Goal: Find specific page/section: Find specific page/section

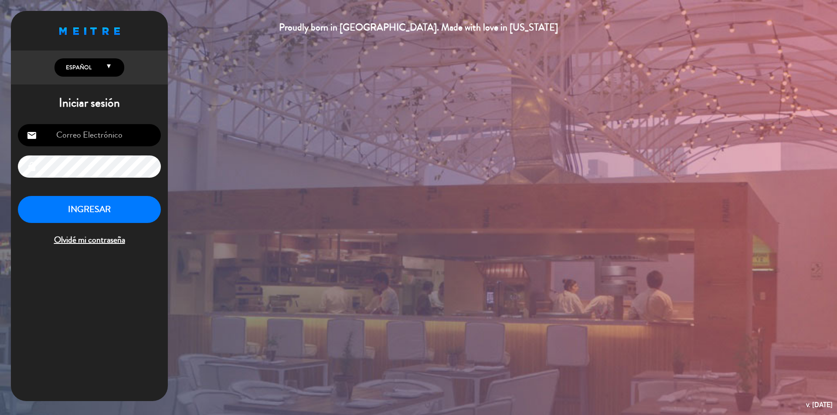
type input "[EMAIL_ADDRESS][DOMAIN_NAME]"
click at [102, 210] on button "INGRESAR" at bounding box center [89, 209] width 143 height 27
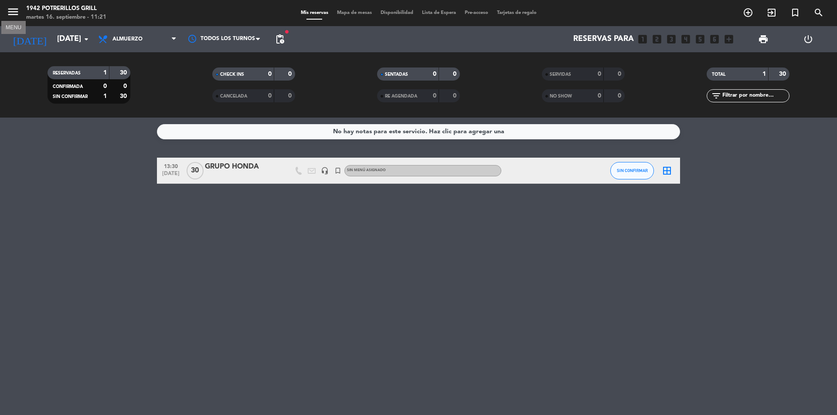
click at [10, 9] on icon "menu" at bounding box center [13, 11] width 13 height 13
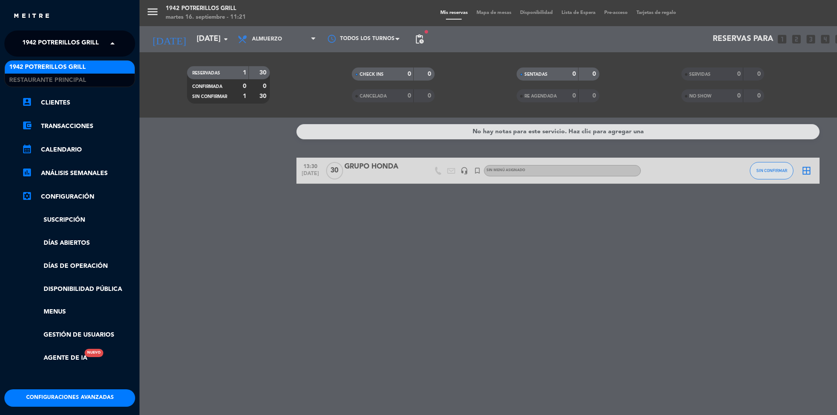
click at [112, 40] on span at bounding box center [114, 43] width 15 height 18
click at [60, 83] on span "Restaurante Principal" at bounding box center [47, 80] width 77 height 10
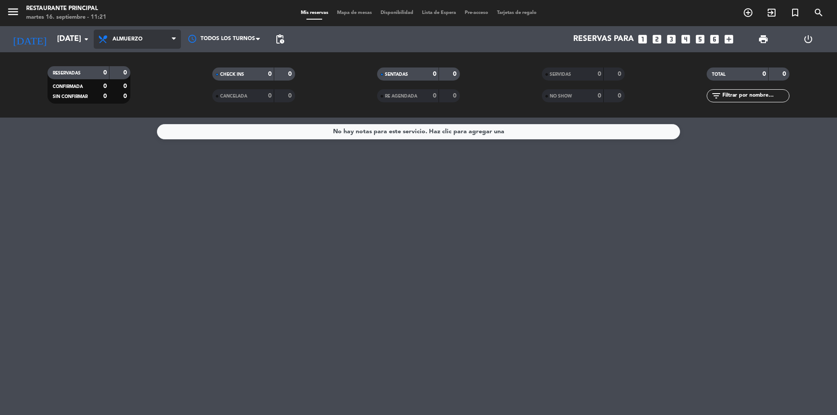
click at [158, 36] on span "Almuerzo" at bounding box center [137, 39] width 87 height 19
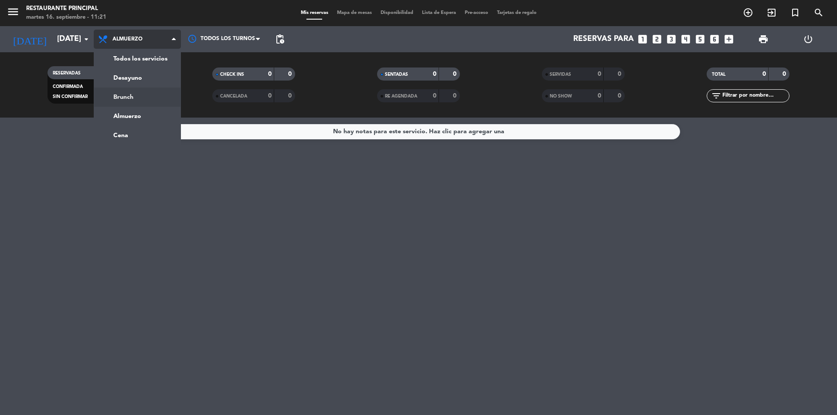
click at [124, 92] on div "menu Restaurante Principal [DATE] 16. septiembre - 11:21 Mis reservas Mapa de m…" at bounding box center [418, 59] width 837 height 118
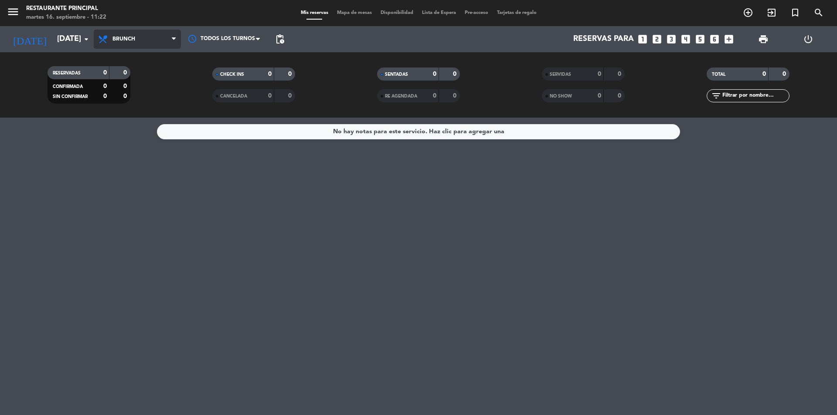
click at [169, 40] on span "Brunch" at bounding box center [137, 39] width 87 height 19
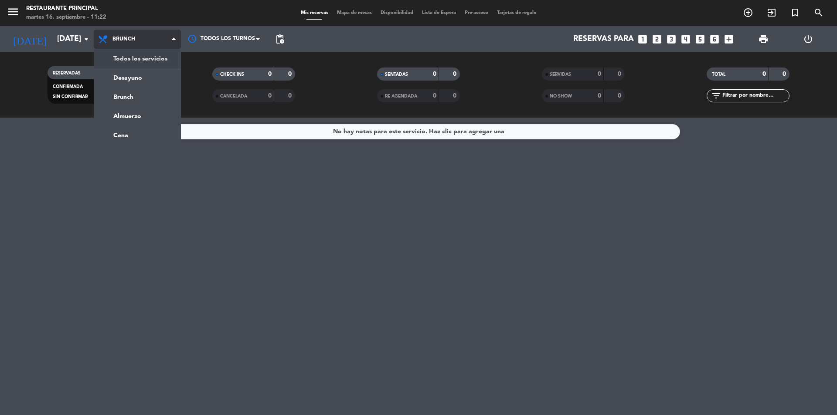
click at [153, 34] on span "Brunch" at bounding box center [137, 39] width 87 height 19
